Goal: Check status: Check status

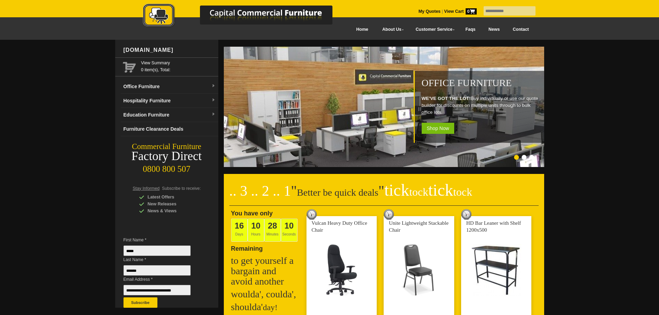
scroll to position [207, 0]
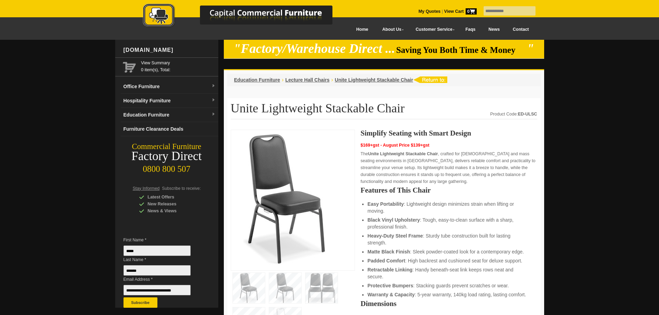
click at [345, 30] on link at bounding box center [245, 16] width 242 height 27
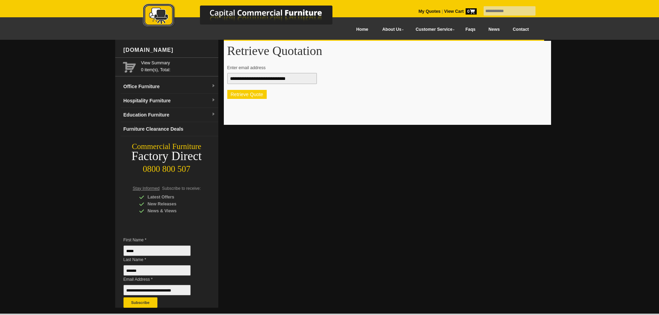
click at [262, 99] on button "Retrieve Quote" at bounding box center [246, 94] width 39 height 9
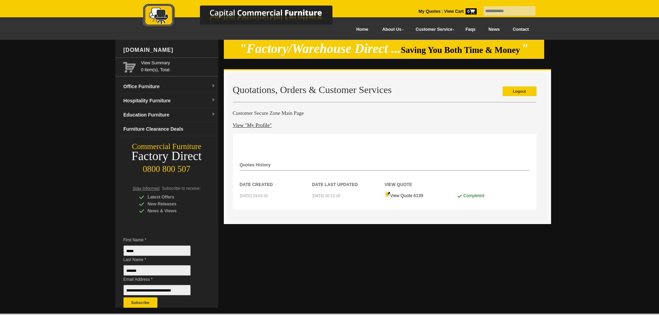
click at [279, 191] on td "[DATE] 23:03:30" at bounding box center [276, 195] width 73 height 15
click at [405, 197] on link "View Quote 6139" at bounding box center [404, 195] width 38 height 5
